Goal: Information Seeking & Learning: Learn about a topic

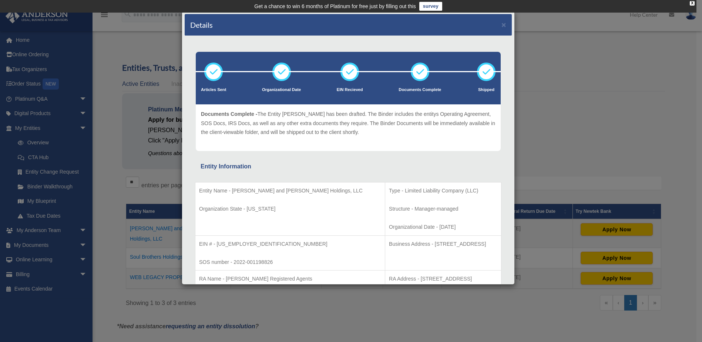
scroll to position [37, 0]
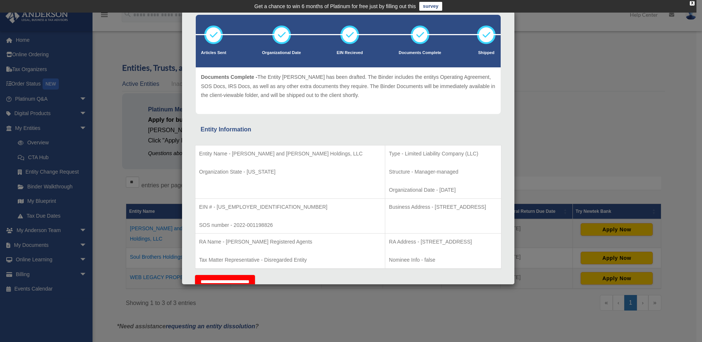
click at [561, 65] on div "Details × Articles Sent Organizational Date" at bounding box center [351, 171] width 702 height 342
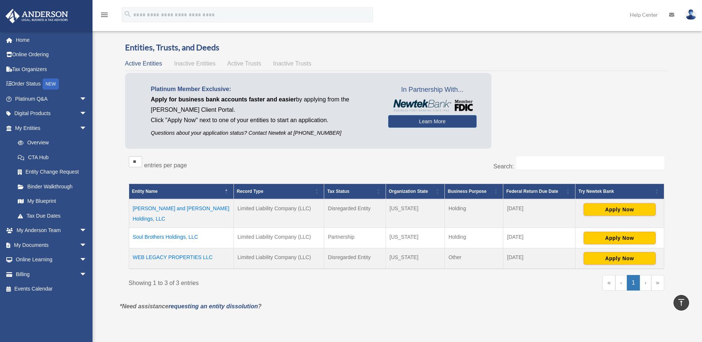
scroll to position [0, 0]
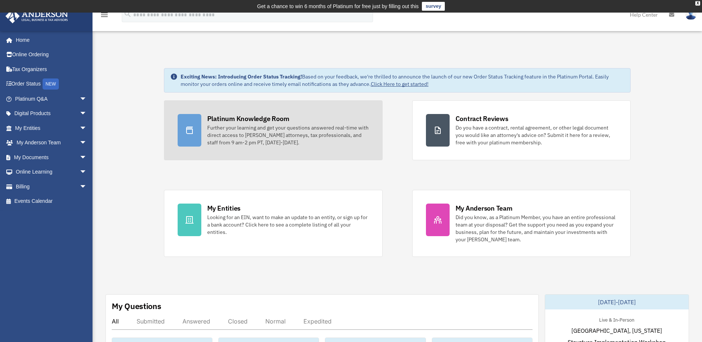
click at [225, 128] on div "Further your learning and get your questions answered real-time with direct acc…" at bounding box center [288, 135] width 162 height 22
